Goal: Task Accomplishment & Management: Manage account settings

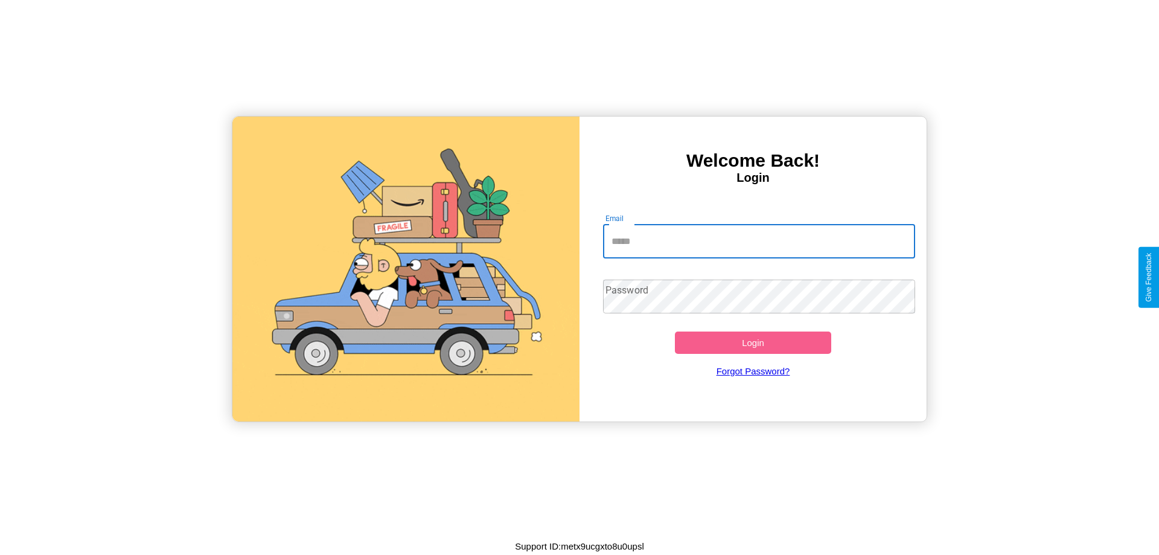
click at [759, 241] on input "Email" at bounding box center [759, 242] width 313 height 34
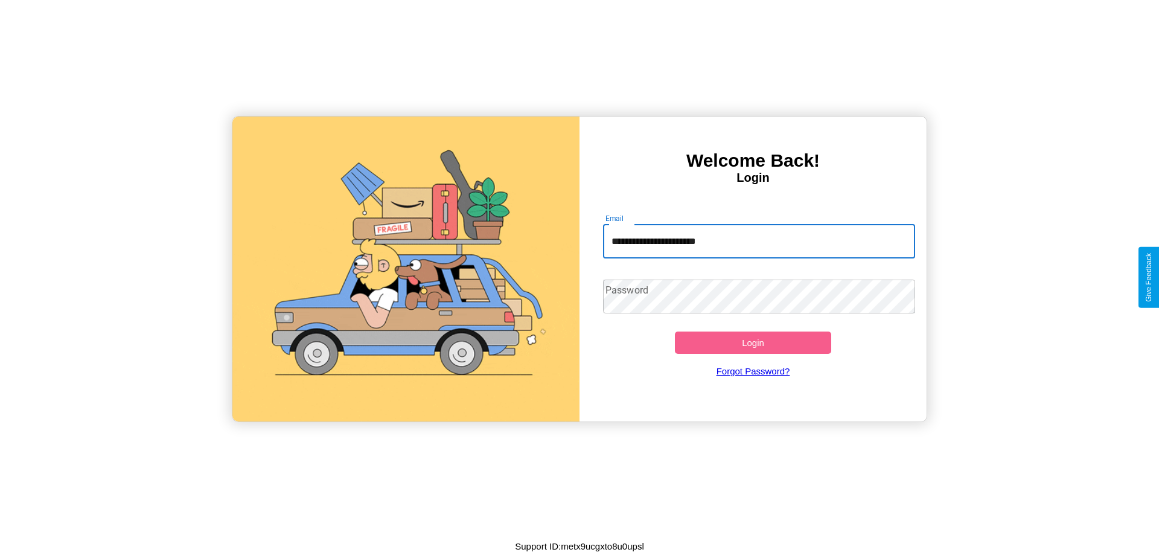
type input "**********"
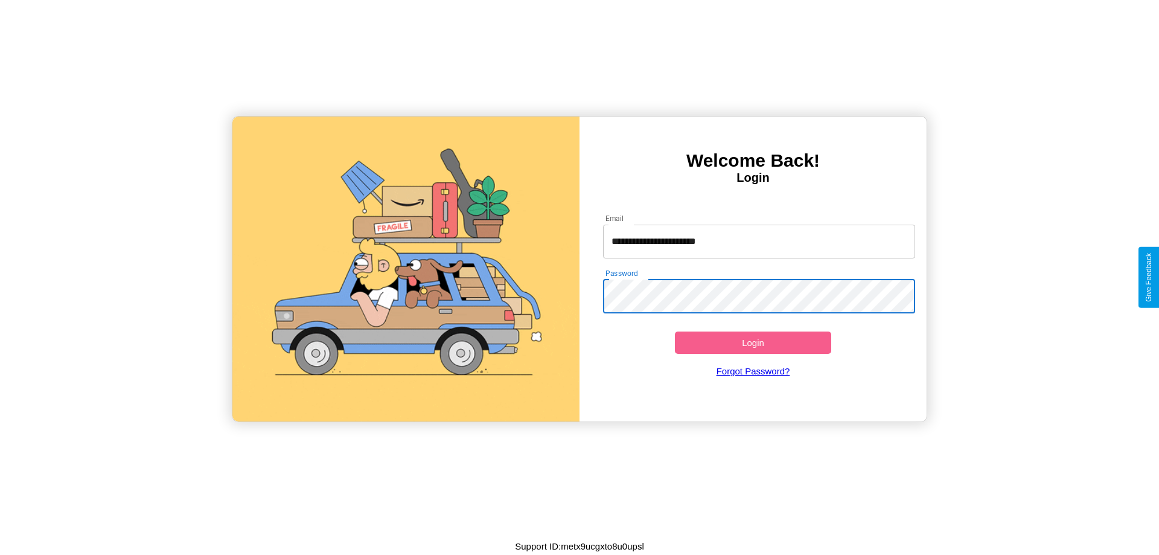
click at [753, 342] on button "Login" at bounding box center [753, 343] width 156 height 22
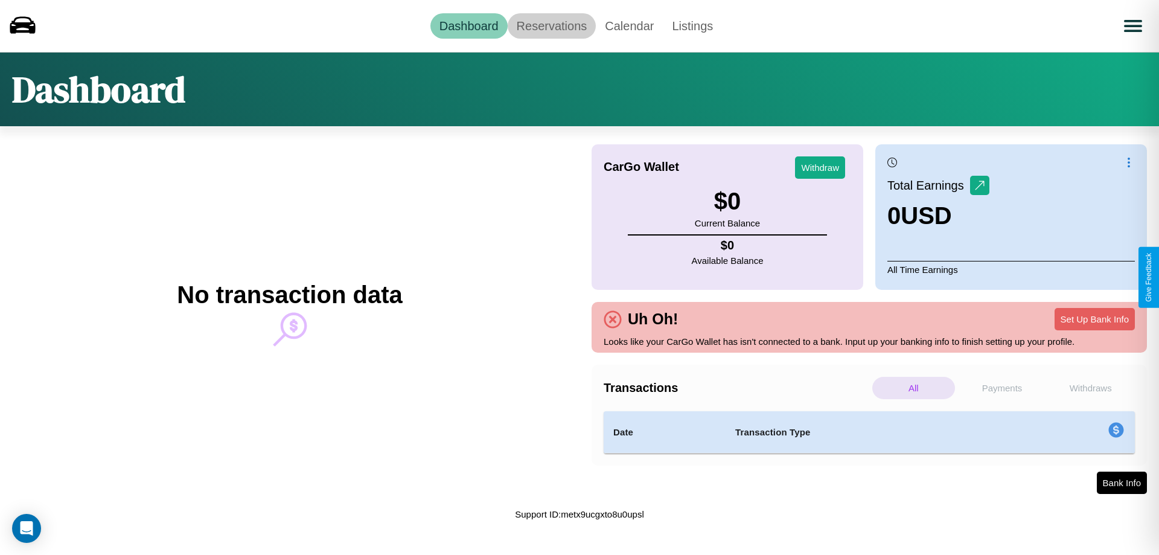
click at [551, 25] on link "Reservations" at bounding box center [552, 25] width 89 height 25
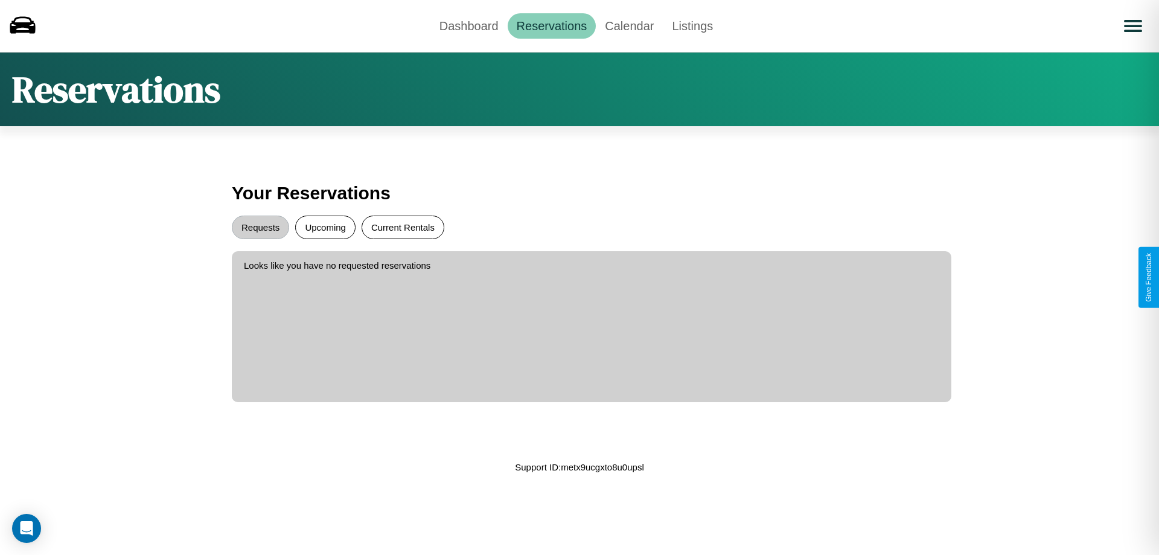
click at [403, 227] on button "Current Rentals" at bounding box center [403, 228] width 83 height 24
click at [260, 227] on button "Requests" at bounding box center [260, 228] width 57 height 24
click at [629, 25] on link "Calendar" at bounding box center [629, 25] width 67 height 25
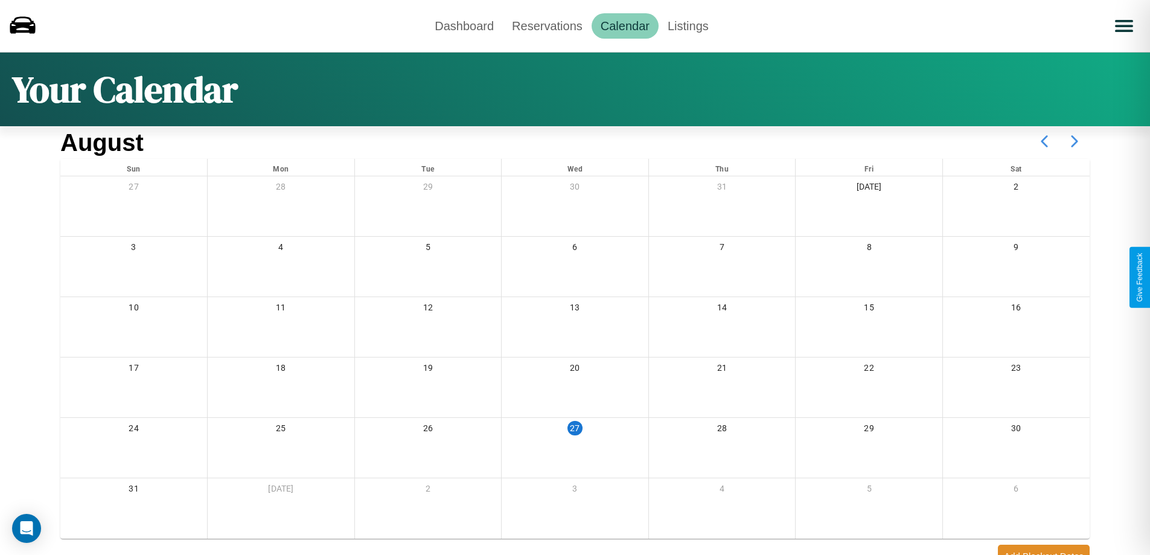
click at [1075, 141] on icon at bounding box center [1075, 141] width 30 height 30
